Goal: Task Accomplishment & Management: Use online tool/utility

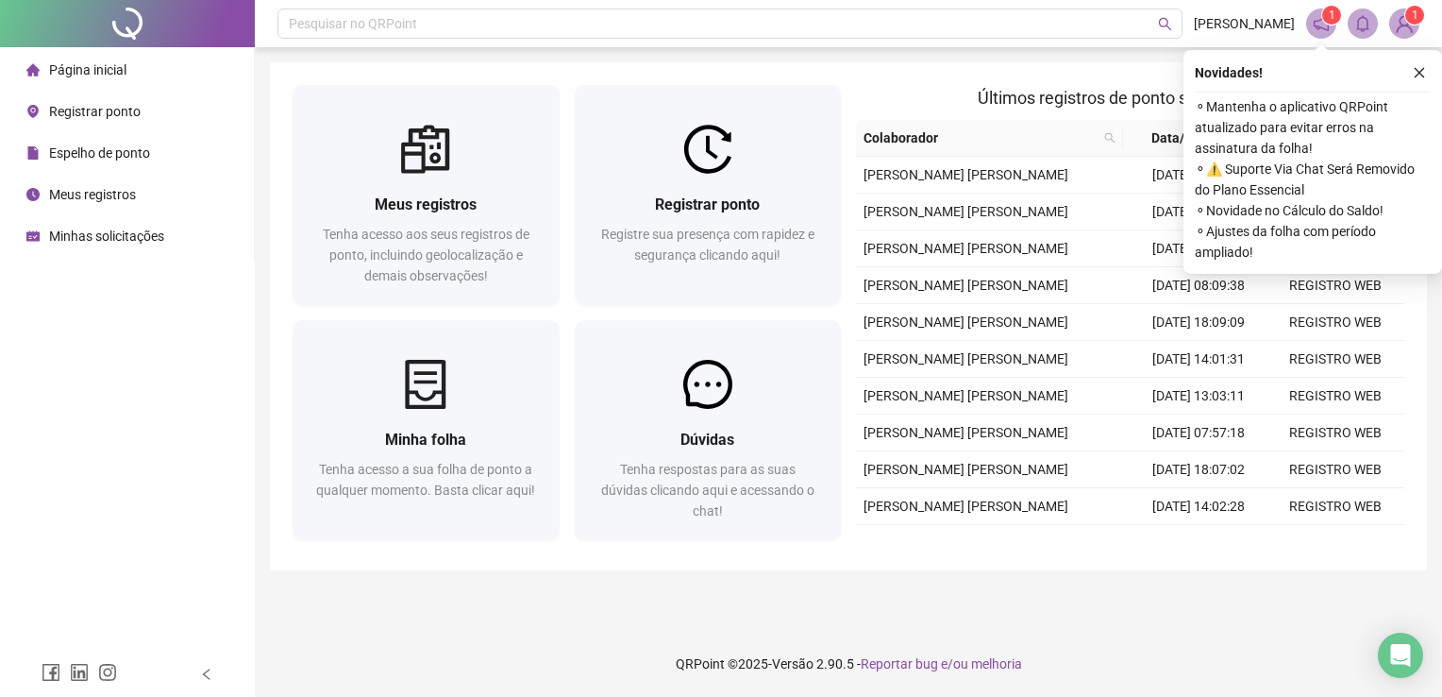
click at [102, 109] on span "Registrar ponto" at bounding box center [95, 111] width 92 height 15
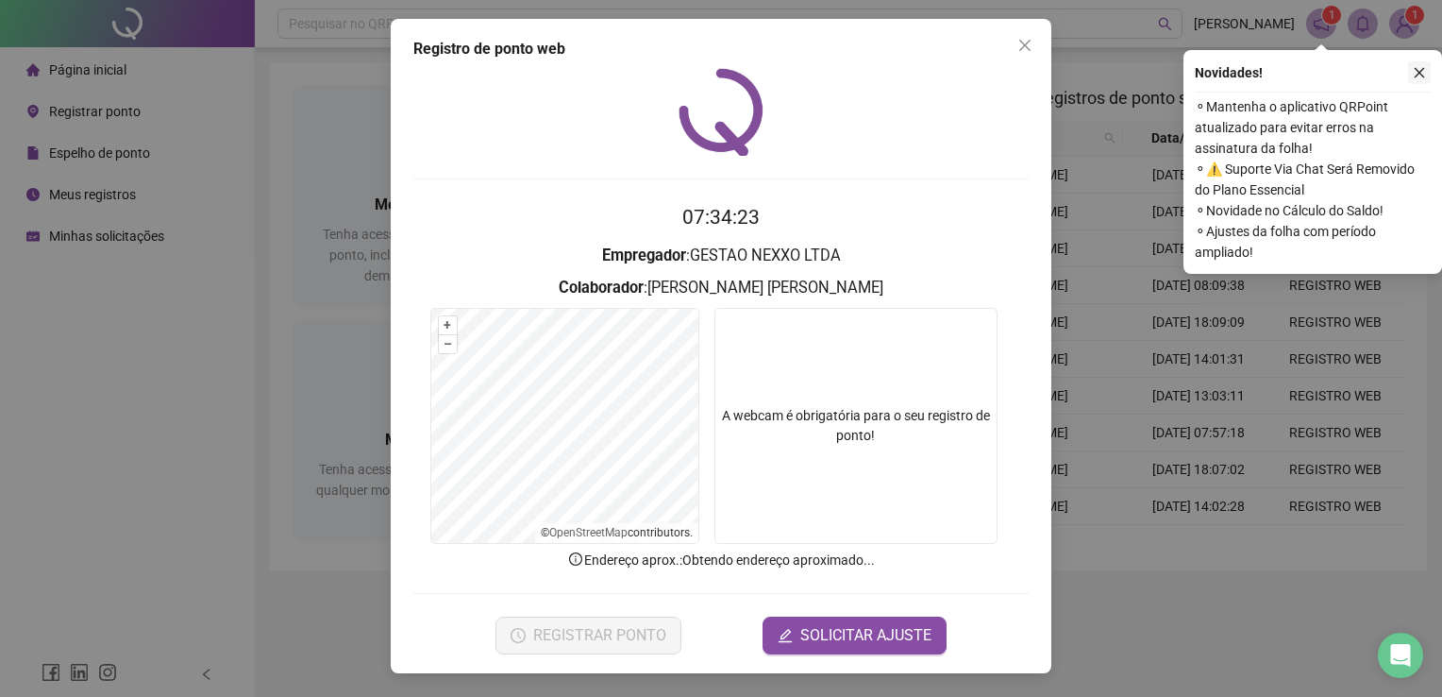
click at [1415, 71] on icon "close" at bounding box center [1419, 72] width 13 height 13
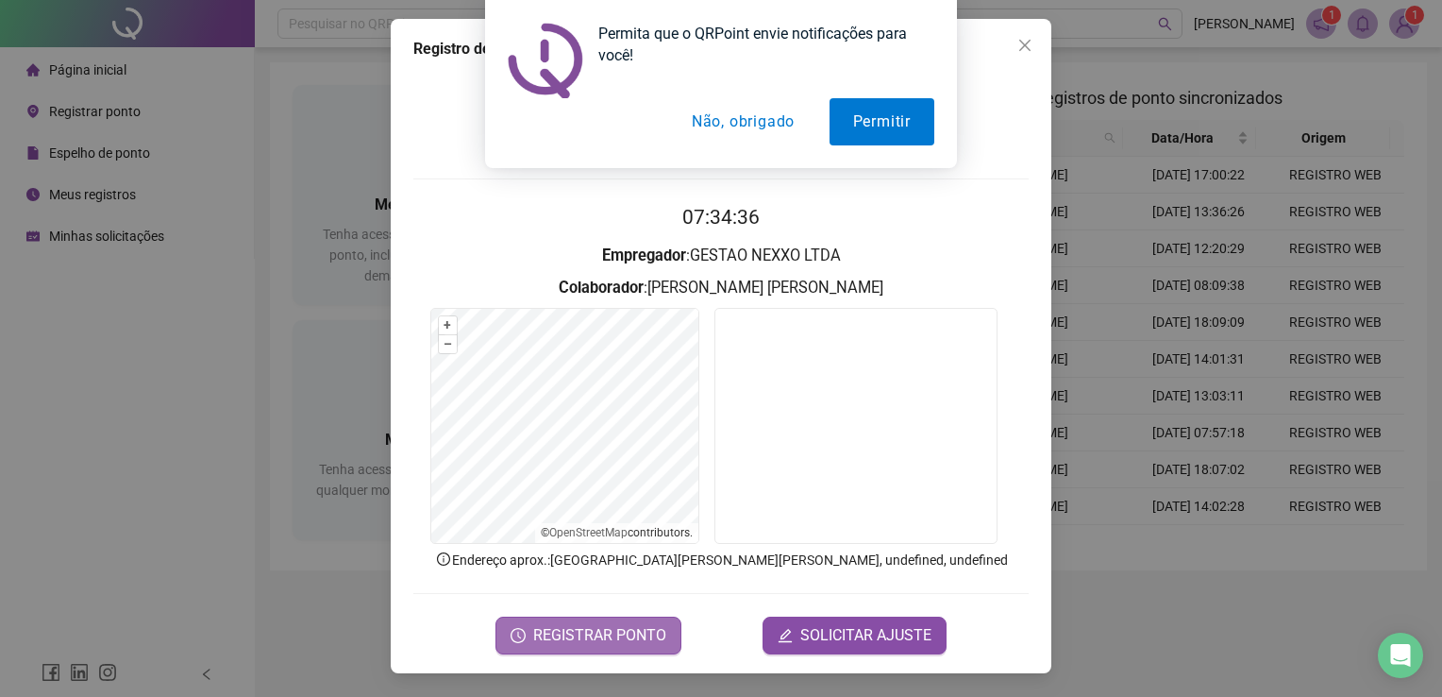
click at [593, 641] on span "REGISTRAR PONTO" at bounding box center [599, 635] width 133 height 23
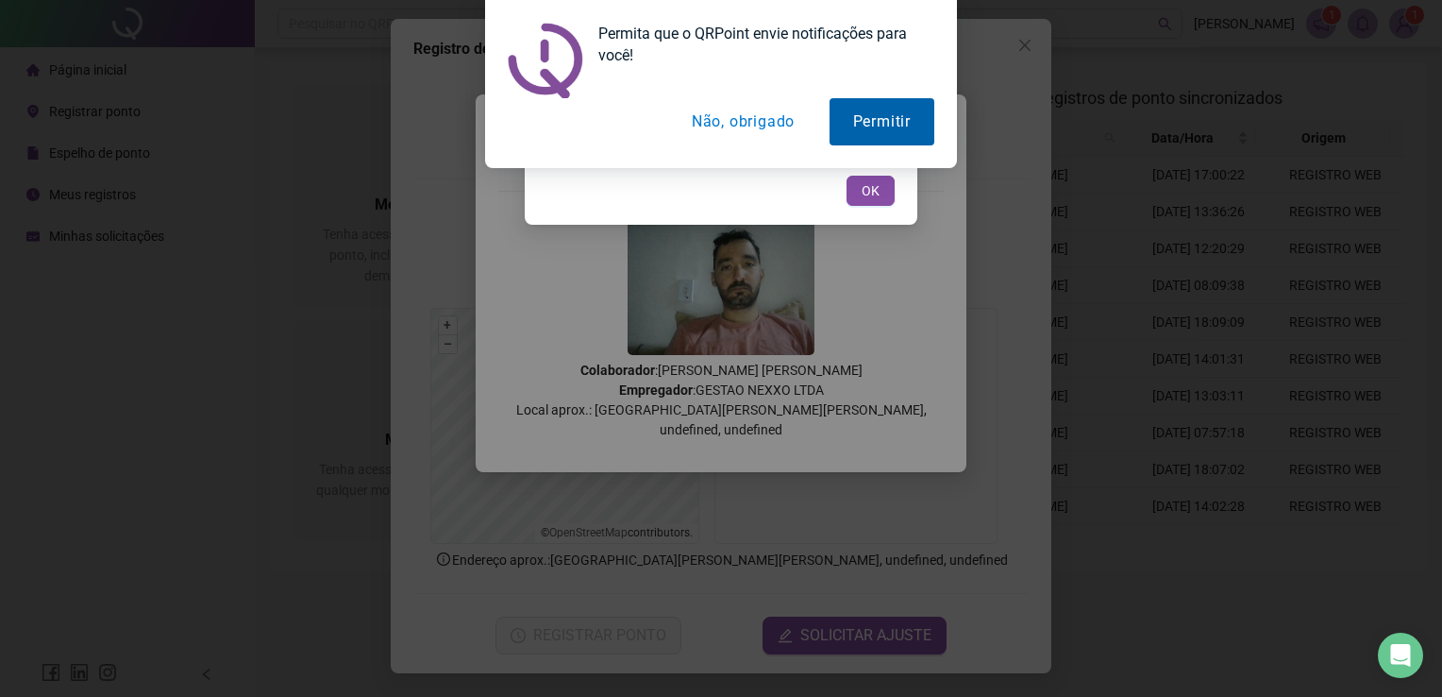
click at [874, 119] on button "Permitir" at bounding box center [882, 121] width 105 height 47
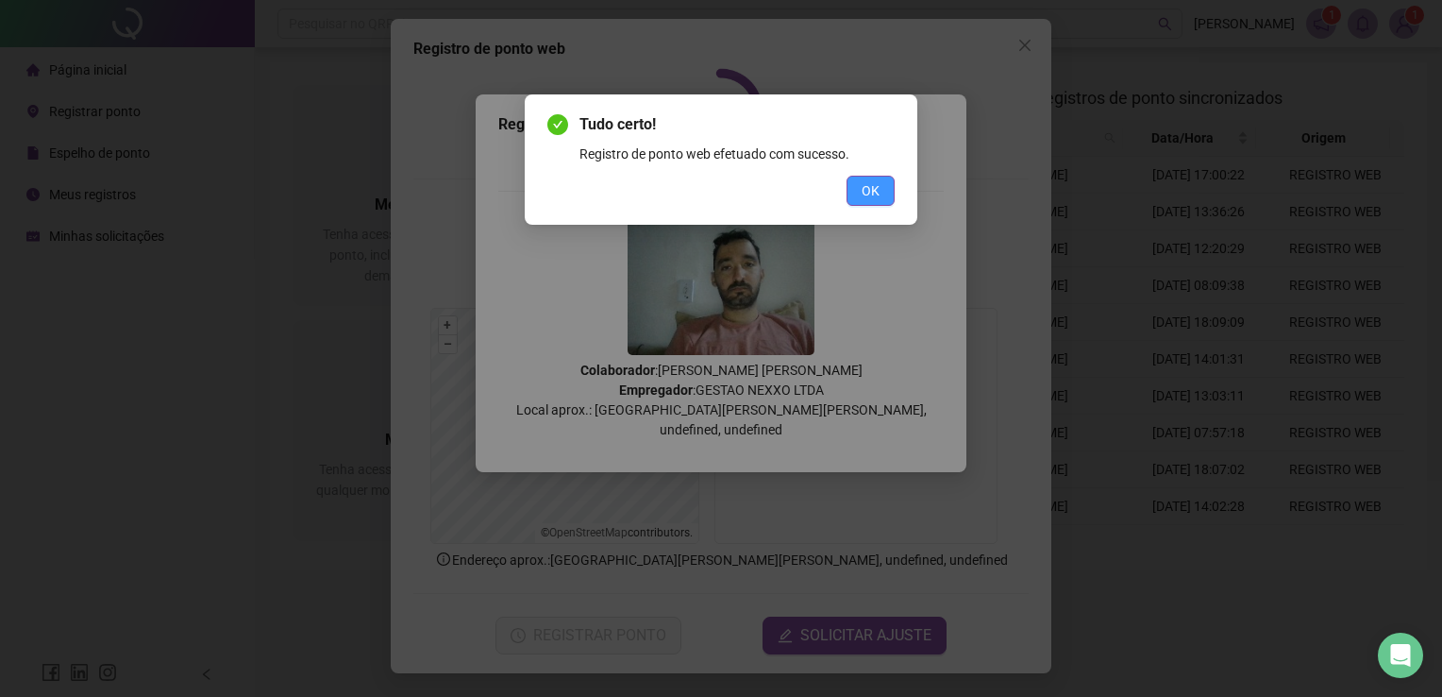
click at [874, 189] on span "OK" at bounding box center [871, 190] width 18 height 21
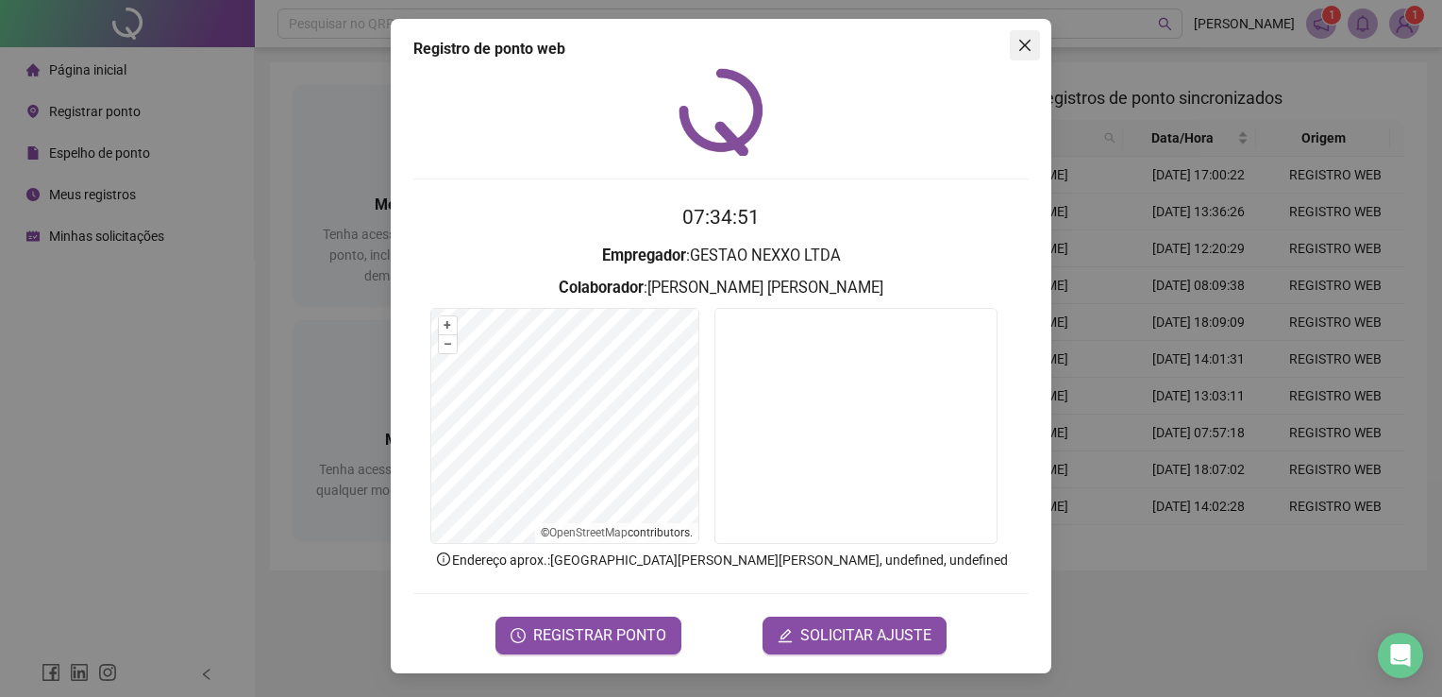
click at [1032, 46] on icon "close" at bounding box center [1024, 45] width 15 height 15
